Goal: Task Accomplishment & Management: Complete application form

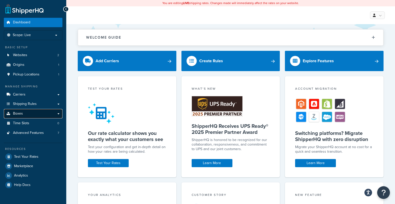
click at [60, 113] on link "Boxes" at bounding box center [33, 113] width 59 height 9
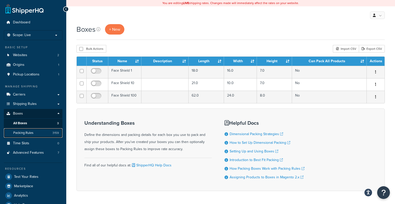
click at [30, 131] on span "Packing Rules" at bounding box center [23, 133] width 20 height 4
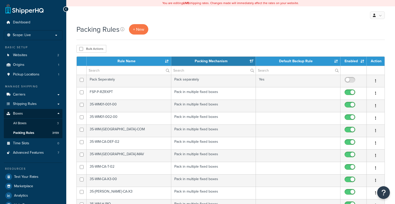
select select "15"
click at [148, 26] on div "+ New" at bounding box center [138, 29] width 19 height 10
click at [140, 32] on span "+ New" at bounding box center [138, 29] width 11 height 6
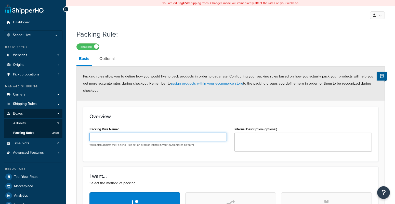
click at [164, 135] on input "Packing Rule Name" at bounding box center [157, 137] width 137 height 9
paste input "NB-P-RZRXP4-002"
type input "NB-P-RZRXP4-002"
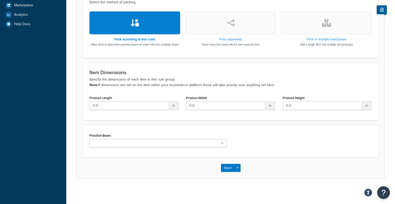
click at [362, 23] on button "button" at bounding box center [326, 22] width 91 height 23
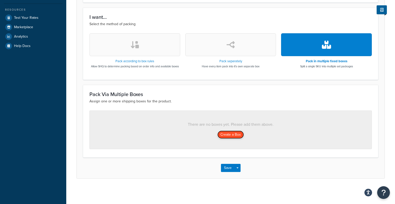
click at [232, 133] on button "Create a Box" at bounding box center [230, 135] width 26 height 8
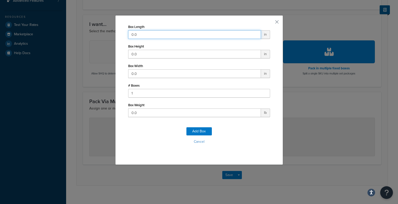
drag, startPoint x: 149, startPoint y: 37, endPoint x: 71, endPoint y: 33, distance: 78.3
click at [71, 33] on div "Box Length 0.0 in Box Height 0.0 in Box Width 0.0 in # Boxes 1 Box Weight 0.0 l…" at bounding box center [199, 102] width 398 height 204
type input "47"
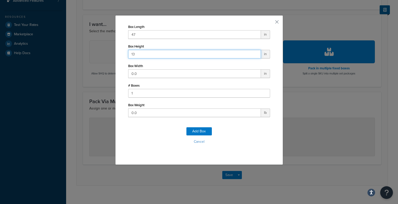
type input "13"
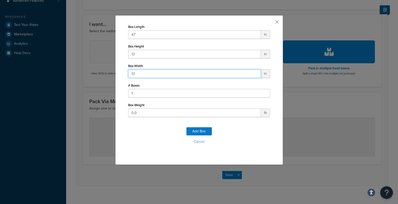
type input "13"
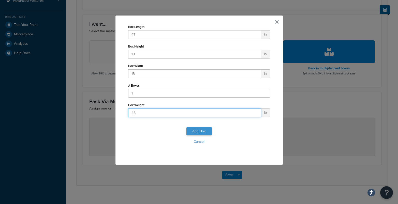
type input "48"
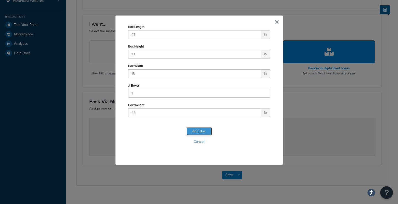
click at [200, 134] on button "Add Box" at bounding box center [199, 132] width 25 height 8
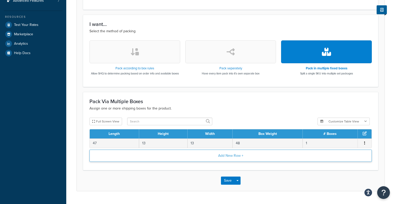
click at [194, 154] on button "Add New Row +" at bounding box center [230, 156] width 282 height 12
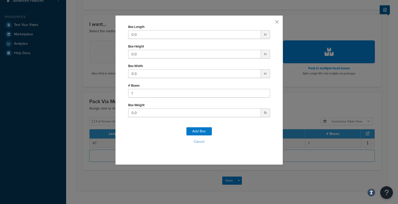
drag, startPoint x: 154, startPoint y: 40, endPoint x: 140, endPoint y: 37, distance: 14.1
click at [142, 37] on div "Box Length 0.0 in Box Height 0.0 in Box Width 0.0 in # Boxes 1 Box Weight 0.0 lb" at bounding box center [199, 70] width 142 height 94
drag, startPoint x: 134, startPoint y: 36, endPoint x: 111, endPoint y: 35, distance: 22.9
click at [111, 35] on div "Box Length 0.0 in Box Height 0.0 in Box Width 0.0 in # Boxes 1 Box Weight 0.0 l…" at bounding box center [199, 102] width 398 height 204
type input "47"
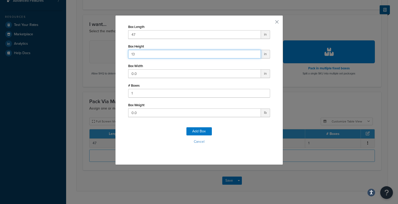
type input "13"
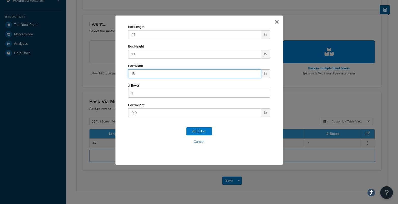
type input "13"
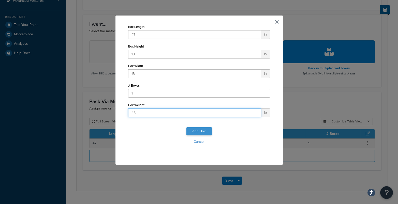
type input "45"
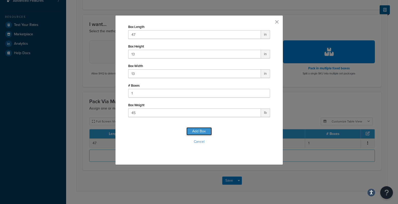
click at [197, 132] on button "Add Box" at bounding box center [199, 132] width 25 height 8
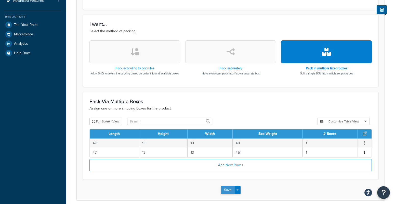
click at [232, 190] on button "Save" at bounding box center [228, 190] width 14 height 8
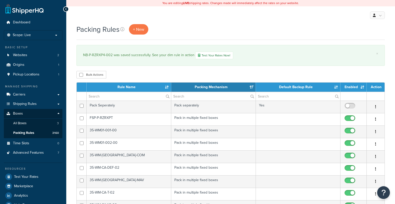
select select "15"
